Goal: Use online tool/utility: Utilize a website feature to perform a specific function

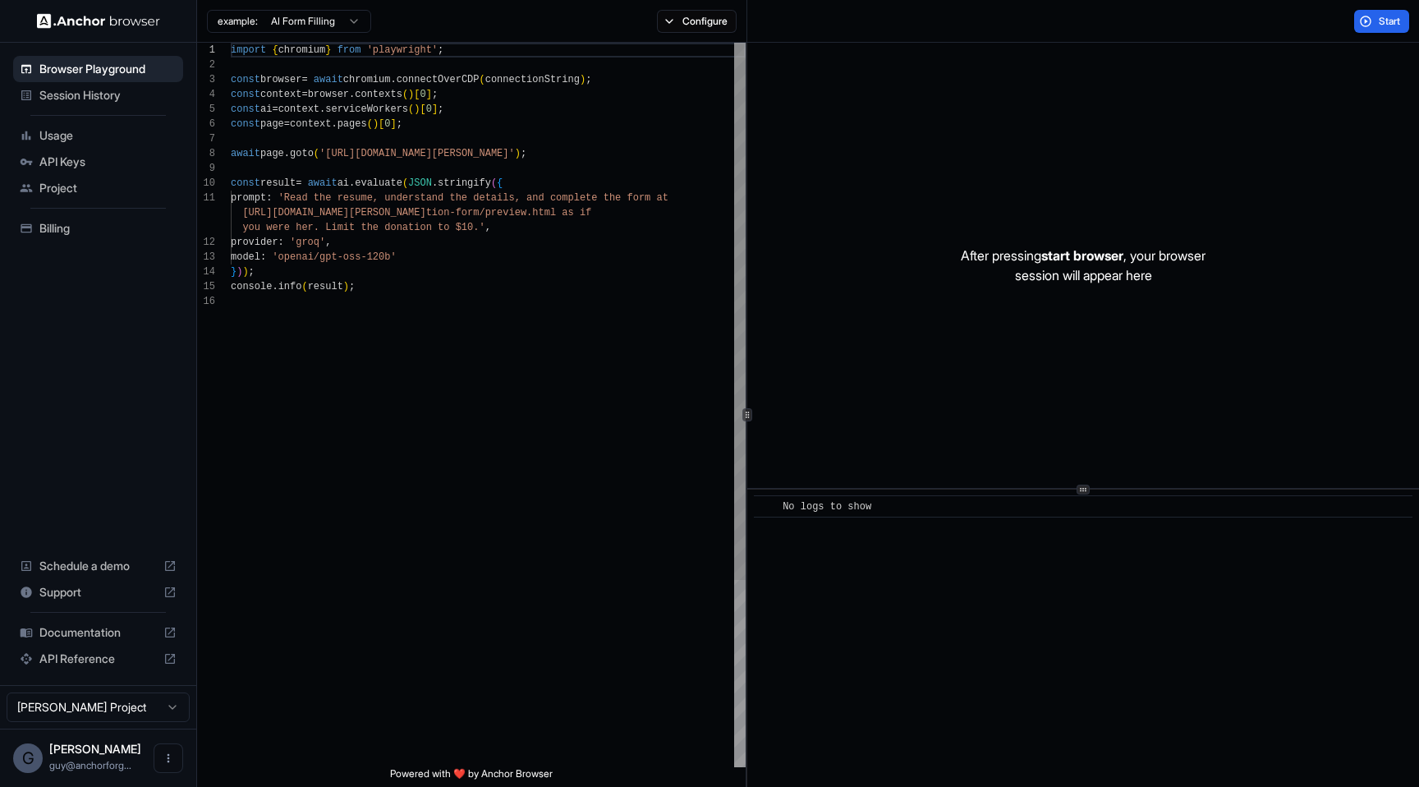
scroll to position [118, 0]
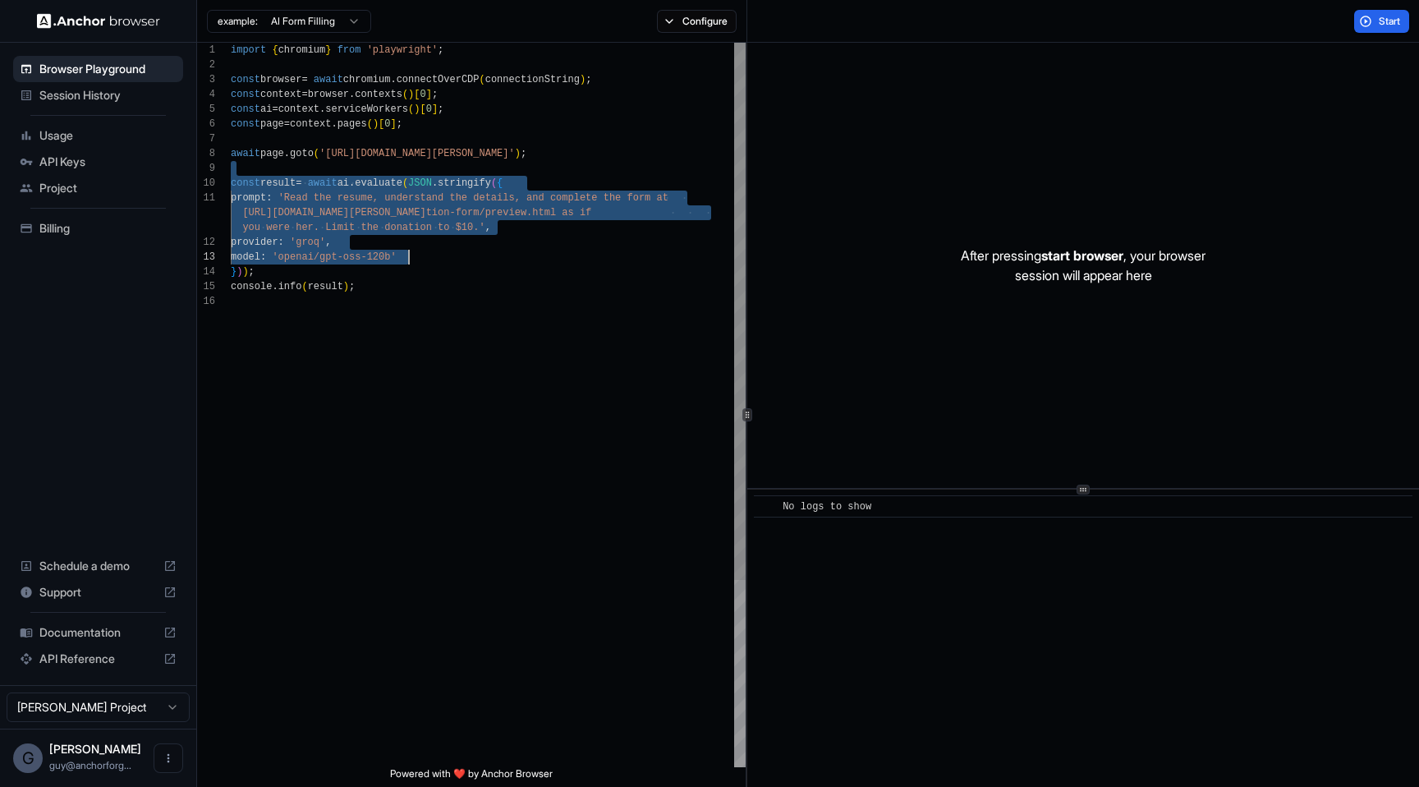
drag, startPoint x: 374, startPoint y: 163, endPoint x: 655, endPoint y: 479, distance: 423.4
click at [655, 479] on div "import { chromium } from 'playwright' ; const browser = await chromium . connec…" at bounding box center [488, 531] width 515 height 976
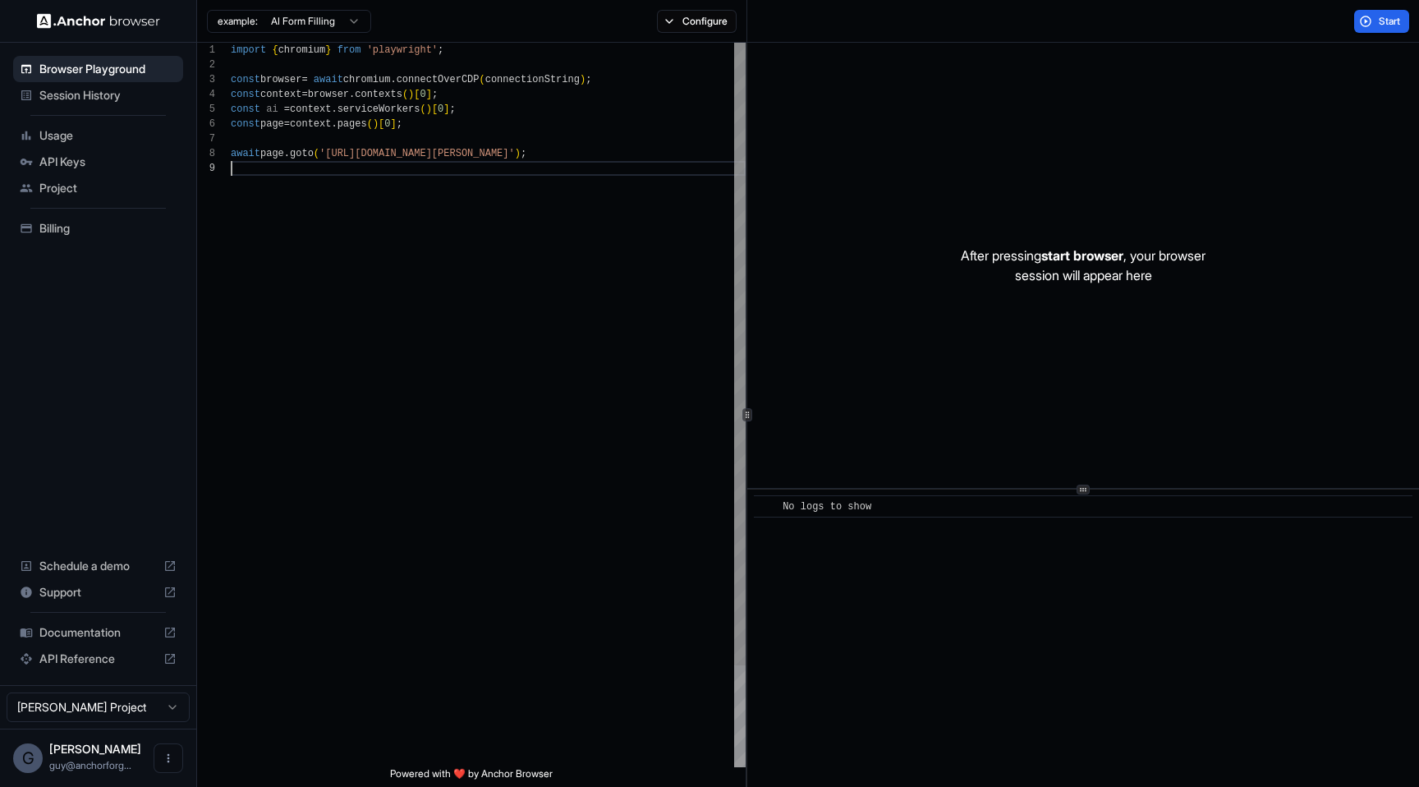
click at [400, 147] on div "import { chromium } from 'playwright' ; const browser = await chromium . connec…" at bounding box center [488, 464] width 515 height 843
click at [414, 161] on div "import { chromium } from 'playwright' ; const browser = await chromium . connec…" at bounding box center [488, 464] width 515 height 843
click at [412, 156] on div "import { chromium } from 'playwright' ; const browser = await chromium . connec…" at bounding box center [488, 464] width 515 height 843
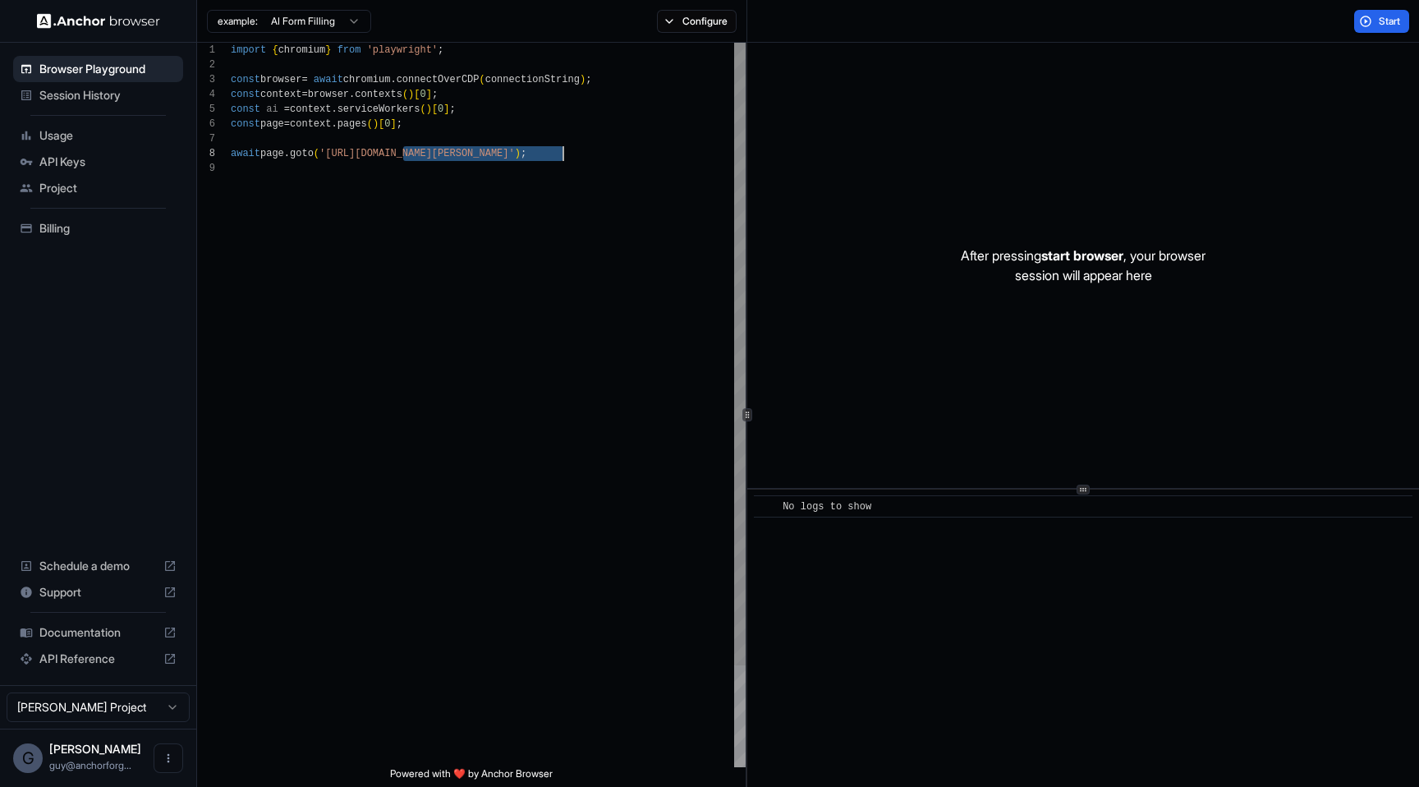
drag, startPoint x: 412, startPoint y: 156, endPoint x: 537, endPoint y: 154, distance: 124.8
click at [537, 154] on div "import { chromium } from 'playwright' ; const browser = await chromium . connec…" at bounding box center [488, 464] width 515 height 843
type textarea "**********"
click at [1373, 32] on button "Start" at bounding box center [1381, 21] width 55 height 23
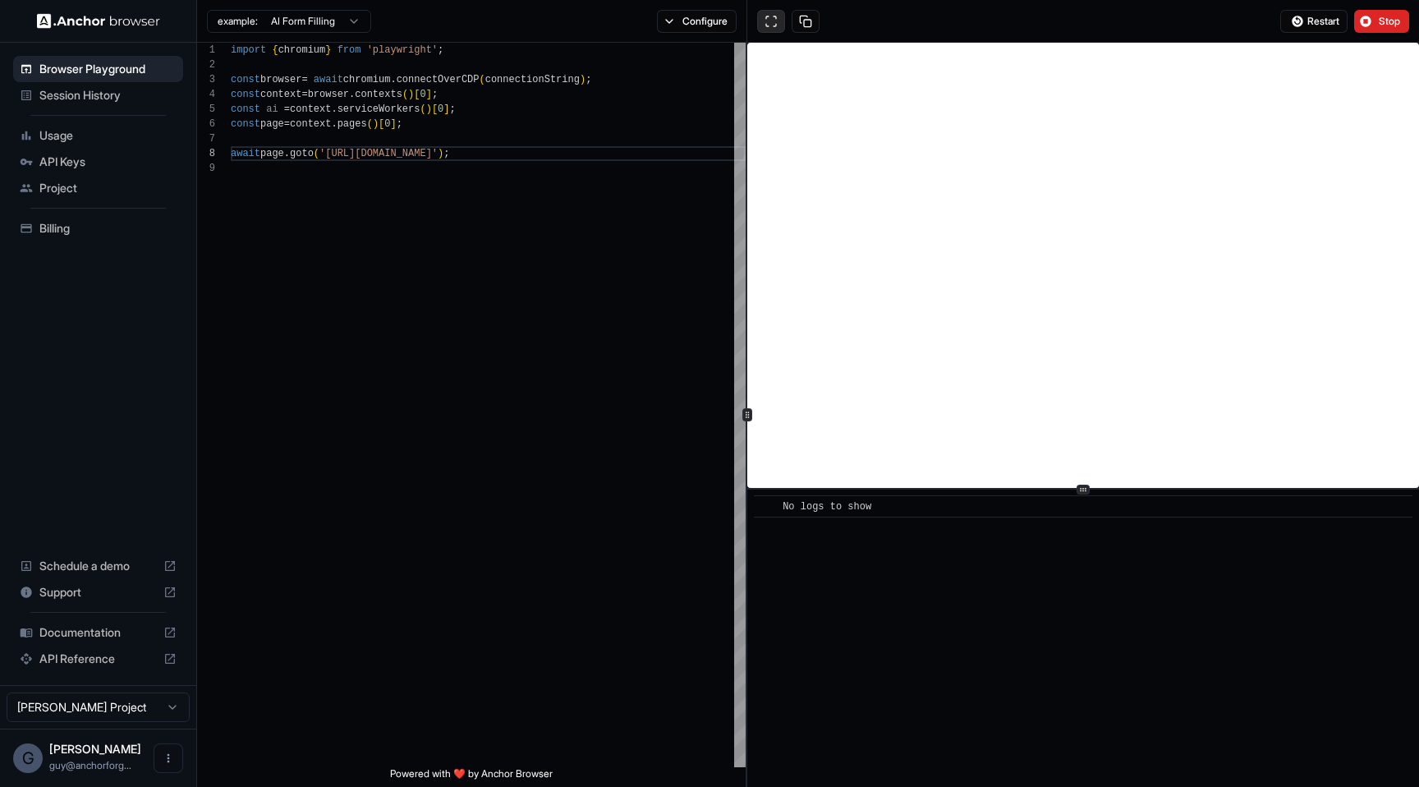
click at [769, 30] on button at bounding box center [771, 21] width 28 height 23
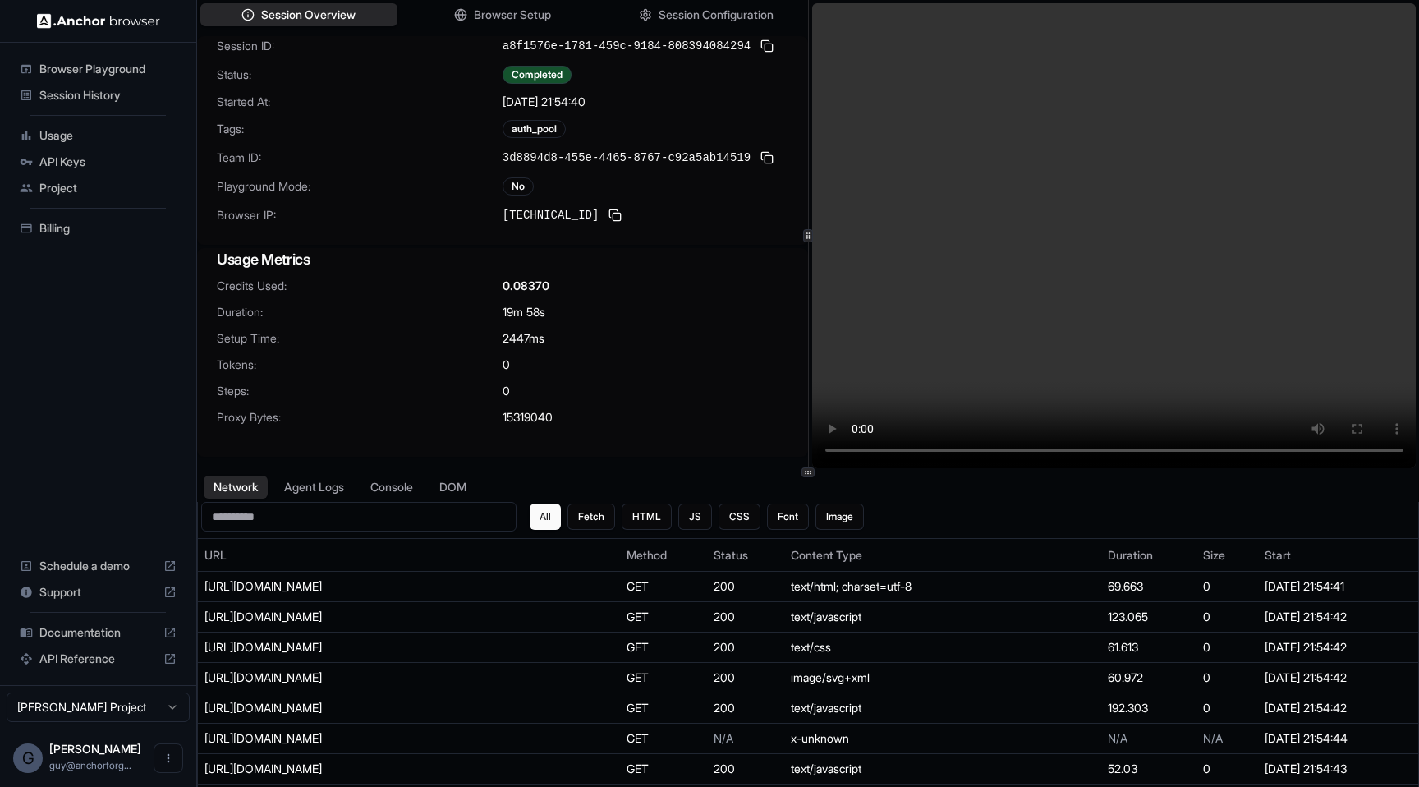
click at [1001, 256] on video at bounding box center [1114, 235] width 604 height 465
click at [855, 177] on video at bounding box center [1114, 235] width 604 height 465
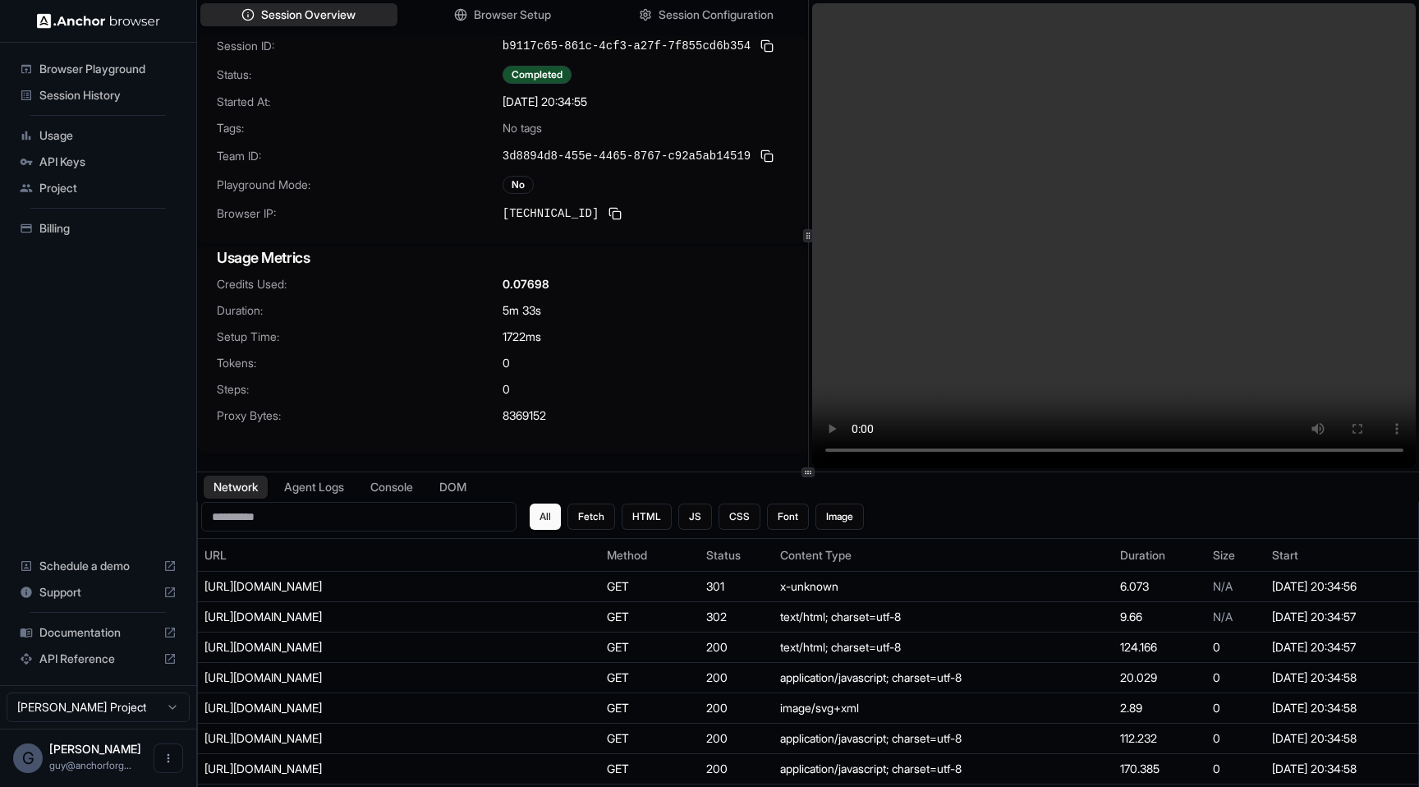
click at [996, 369] on video at bounding box center [1114, 235] width 604 height 465
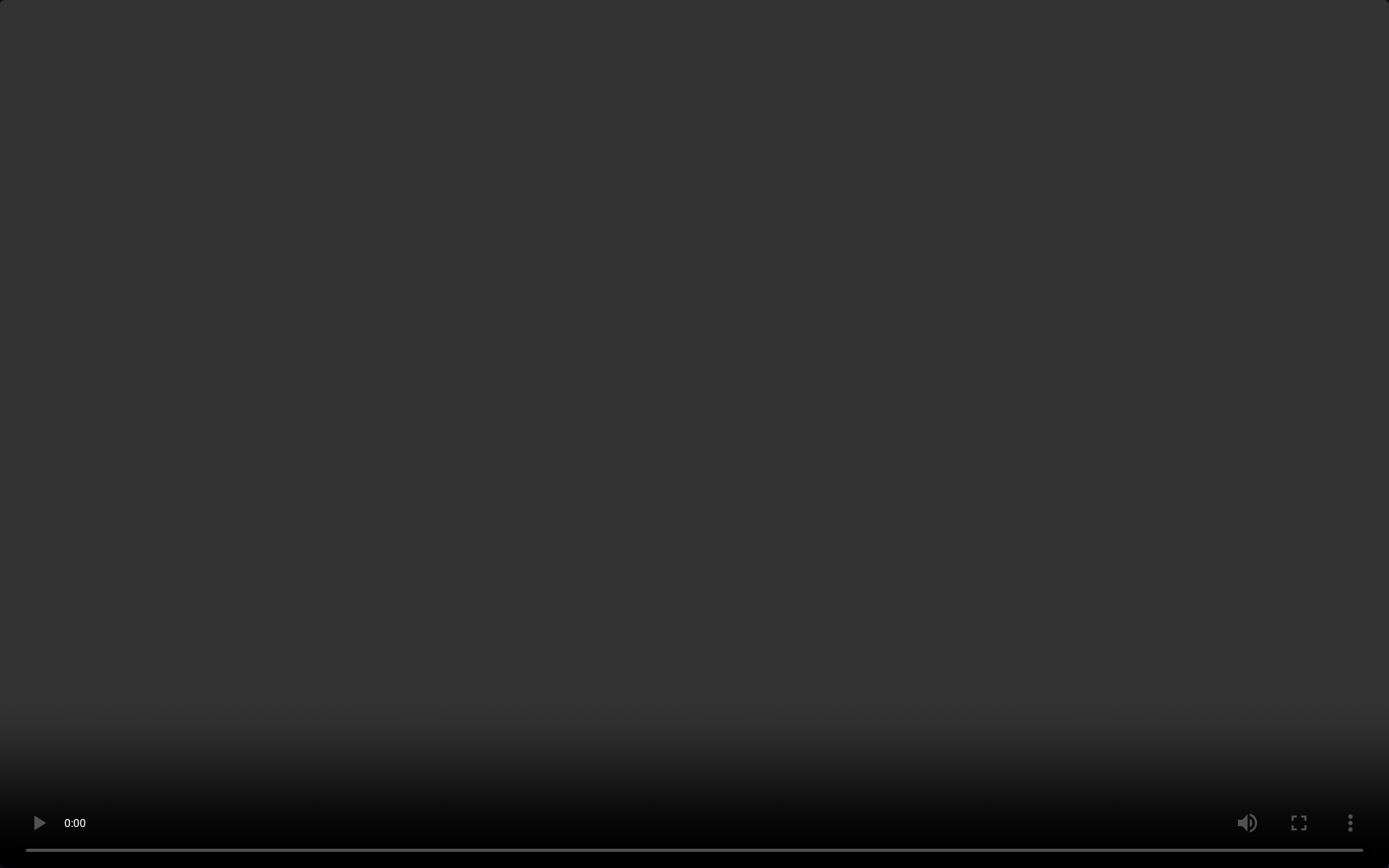
click at [419, 577] on video at bounding box center [694, 434] width 1389 height 868
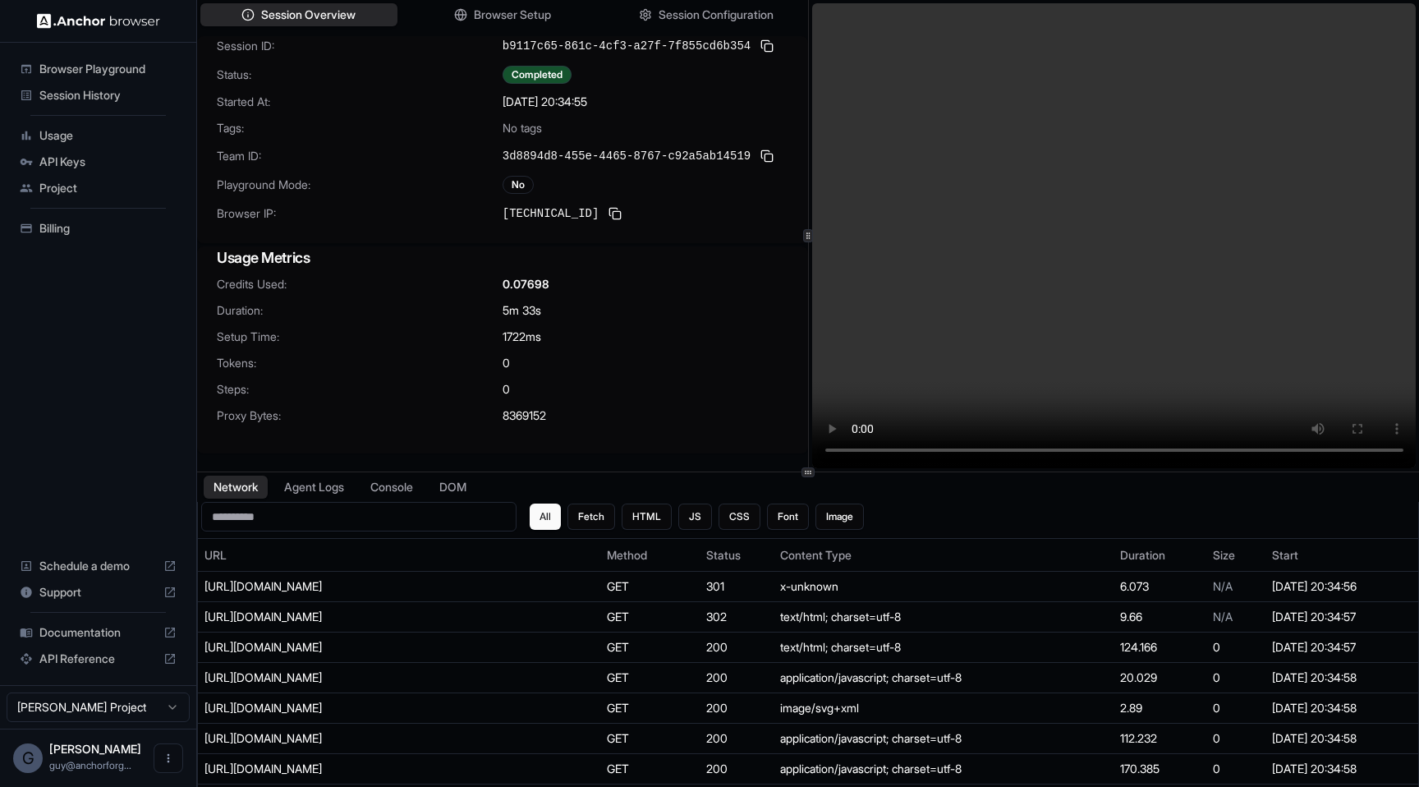
click at [896, 354] on video at bounding box center [1114, 235] width 604 height 465
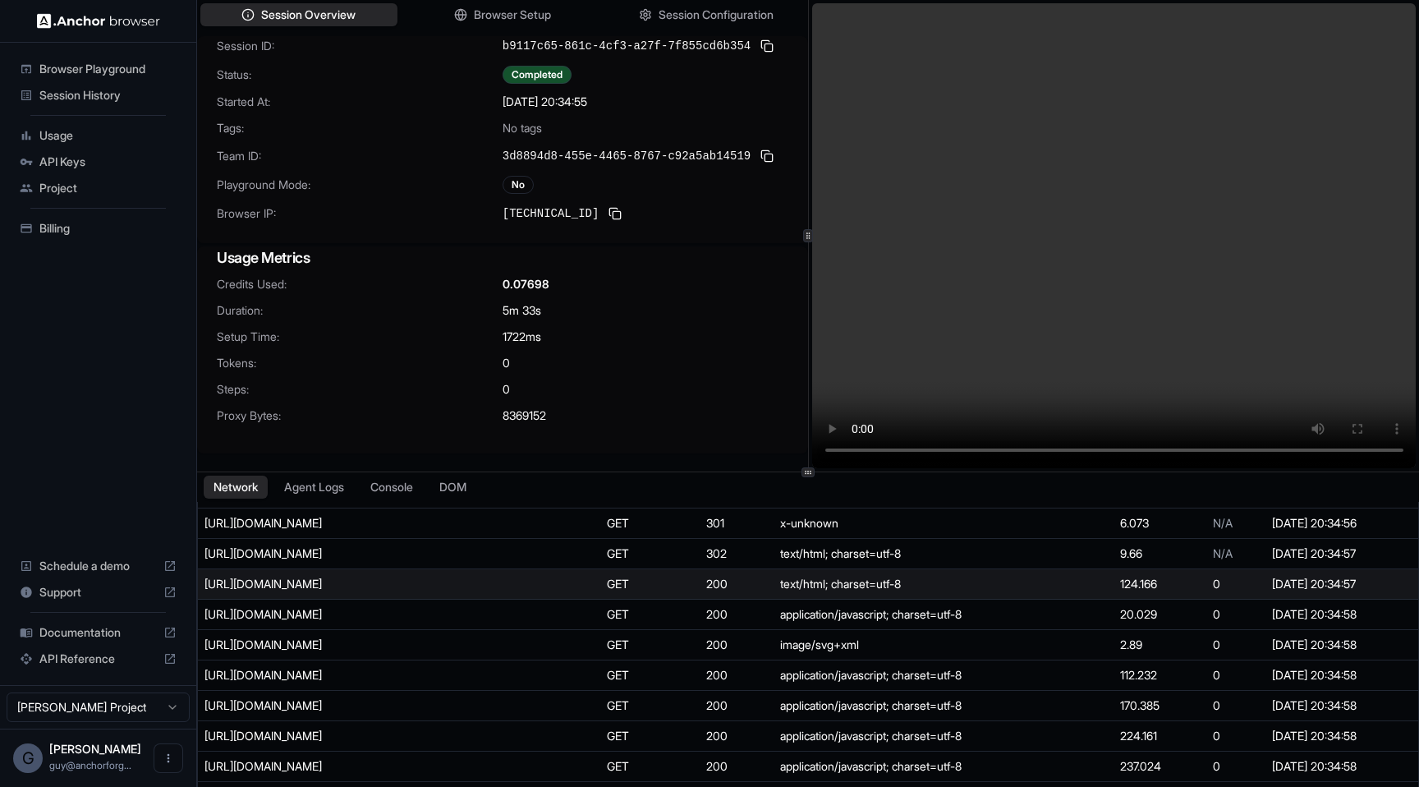
scroll to position [38, 0]
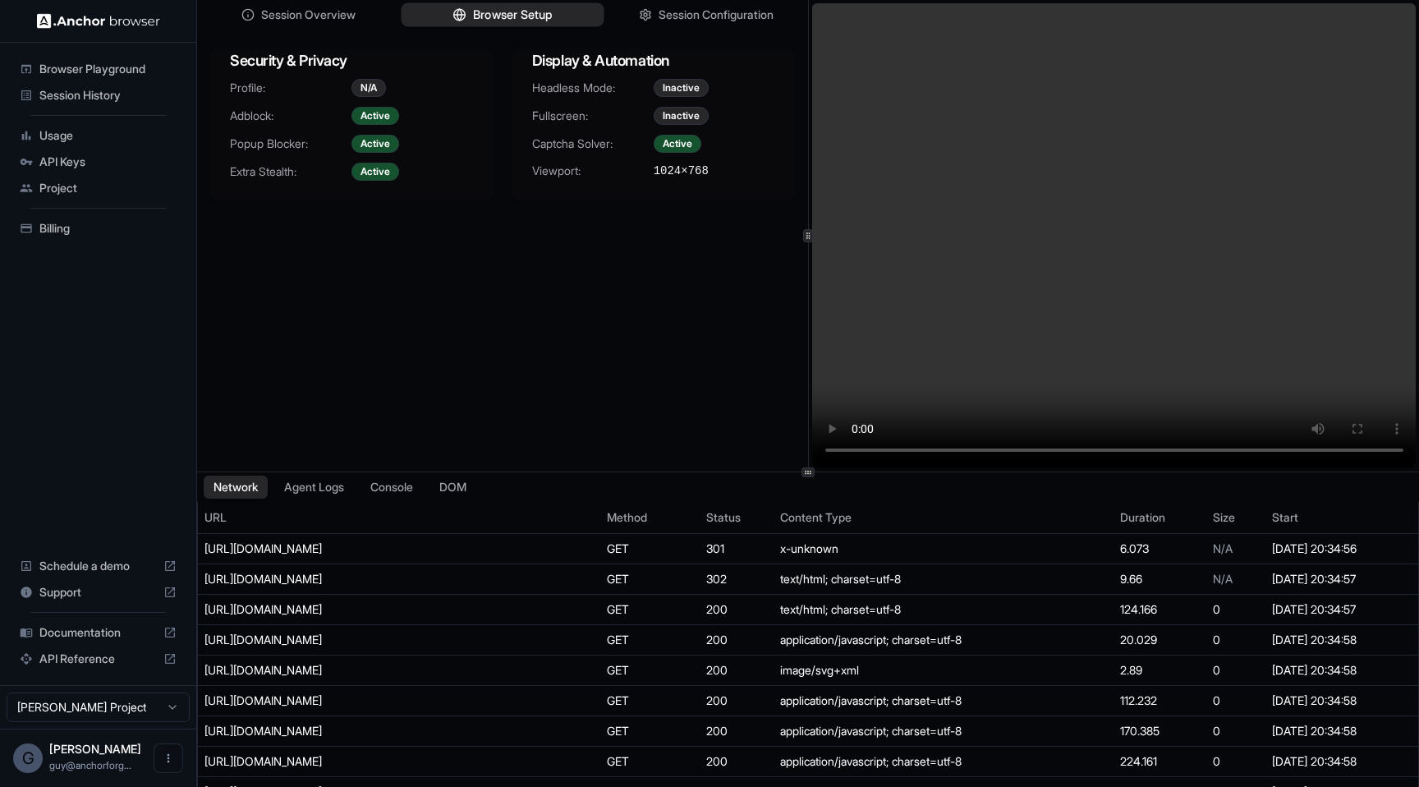
click at [524, 10] on span "Browser Setup" at bounding box center [513, 15] width 80 height 17
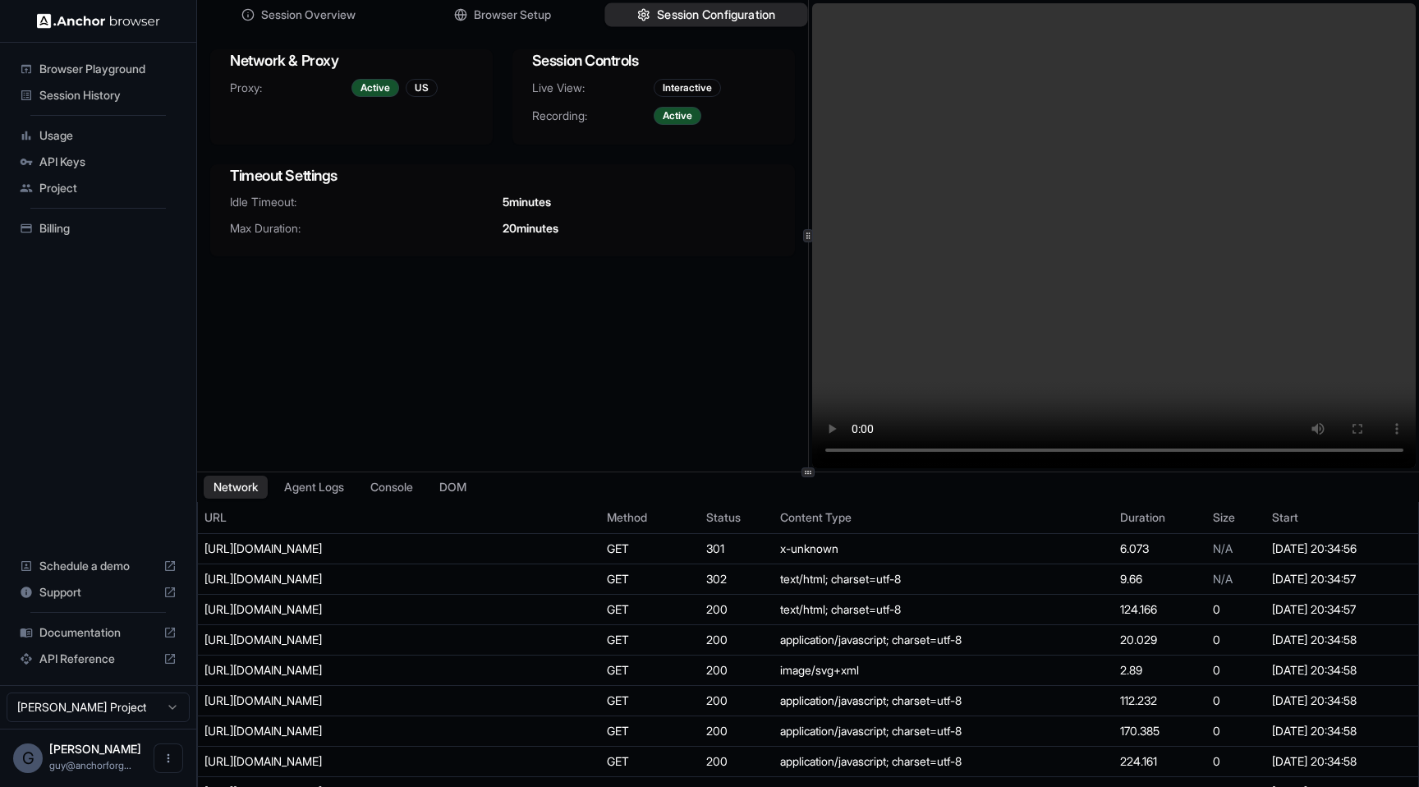
click at [661, 12] on span "Session Configuration" at bounding box center [716, 15] width 118 height 17
click at [273, 27] on div "Session Overview Browser Setup Session Configuration" at bounding box center [502, 15] width 611 height 30
click at [278, 22] on span "Session Overview" at bounding box center [308, 15] width 97 height 17
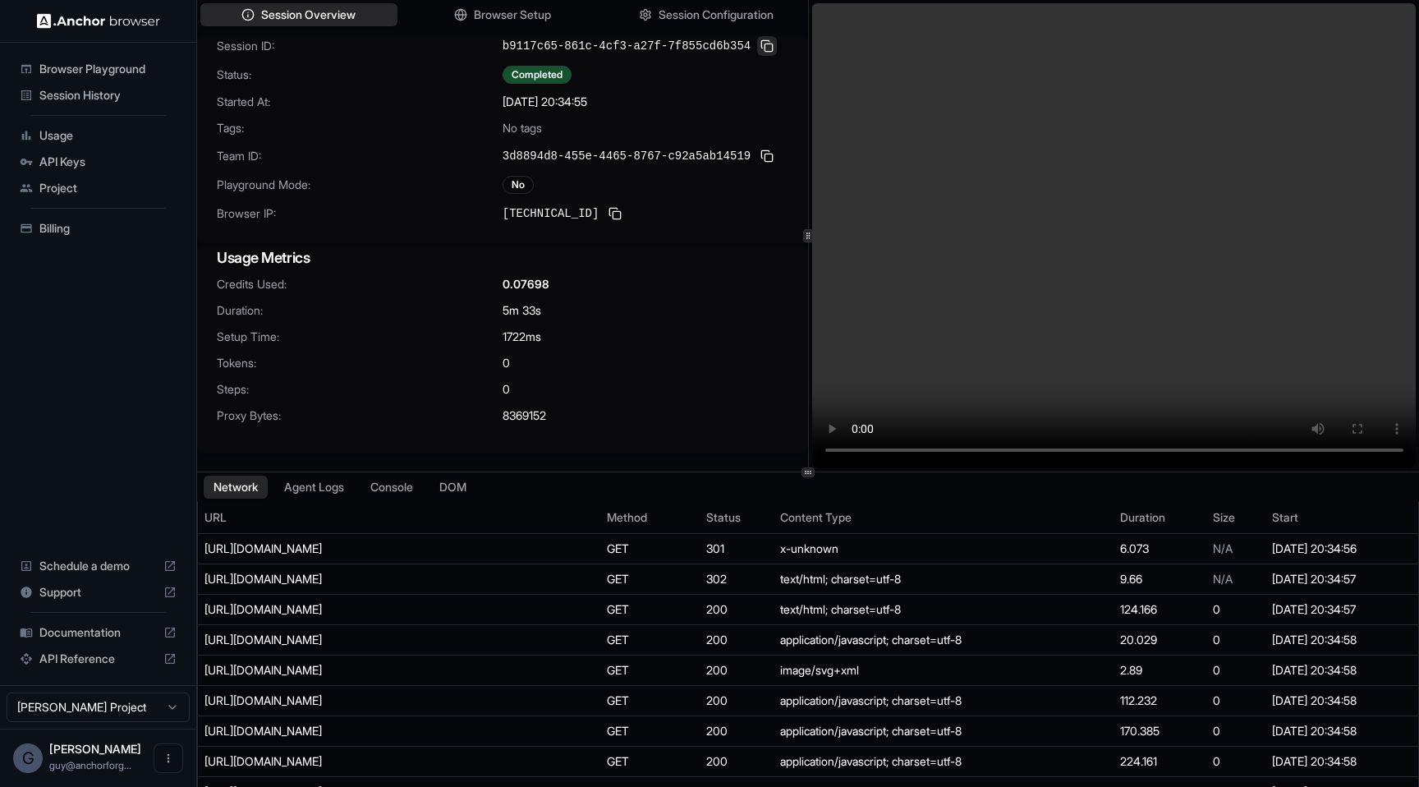
click at [773, 50] on button at bounding box center [767, 46] width 20 height 20
